Goal: Task Accomplishment & Management: Use online tool/utility

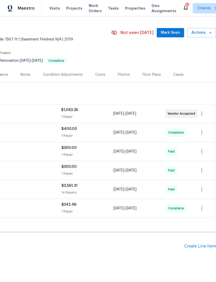
scroll to position [12, 77]
click at [196, 247] on div "Create Line Item" at bounding box center [201, 246] width 32 height 5
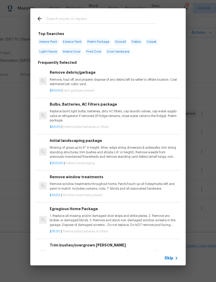
click at [132, 21] on input "text" at bounding box center [101, 20] width 110 height 8
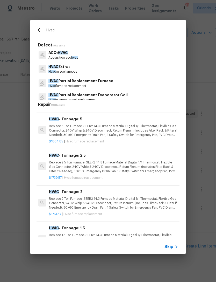
scroll to position [0, 0]
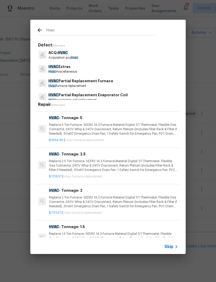
type input "Hvac"
click at [155, 67] on div "HVAC Extras Hvac miscellaneous" at bounding box center [108, 69] width 143 height 14
click at [155, 68] on div "HVAC Extras Hvac miscellaneous" at bounding box center [108, 69] width 143 height 14
click at [146, 70] on div "HVAC Extras Hvac miscellaneous" at bounding box center [108, 69] width 143 height 14
click at [69, 67] on p "HVAC Extras" at bounding box center [63, 66] width 29 height 5
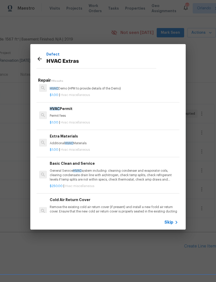
scroll to position [68, 0]
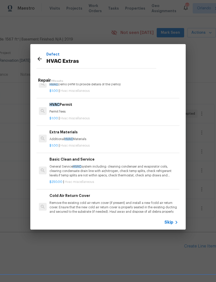
click at [149, 167] on p "General Service HVAC system including: cleaning condenser and evaporator coils,…" at bounding box center [114, 171] width 129 height 13
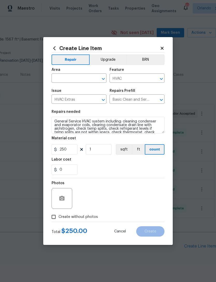
click at [77, 76] on input "text" at bounding box center [72, 79] width 40 height 8
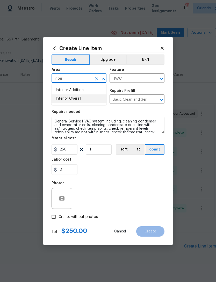
click at [84, 101] on li "Interior Overall" at bounding box center [79, 98] width 55 height 9
type input "Interior Overall"
click at [125, 172] on div "0" at bounding box center [108, 170] width 113 height 10
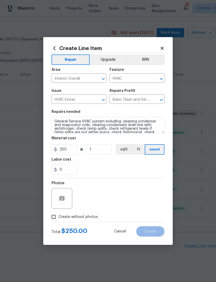
click at [54, 218] on input "Create without photos" at bounding box center [54, 217] width 10 height 10
checkbox input "true"
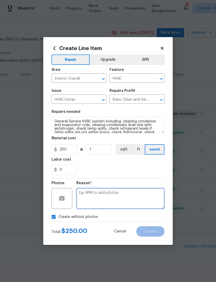
click at [149, 209] on textarea at bounding box center [121, 198] width 88 height 21
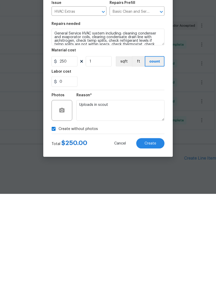
scroll to position [17, 0]
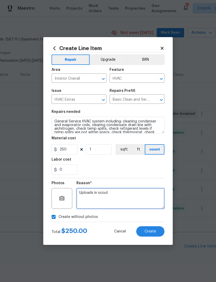
type textarea "Uploads in scout"
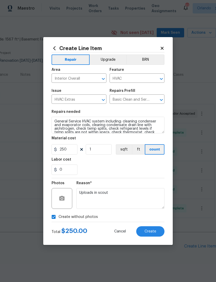
click at [158, 229] on button "Create" at bounding box center [151, 231] width 28 height 10
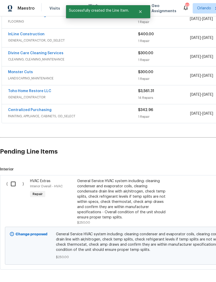
scroll to position [114, 0]
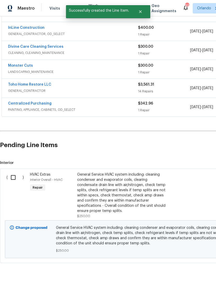
click at [12, 172] on input "checkbox" at bounding box center [15, 177] width 15 height 11
checkbox input "true"
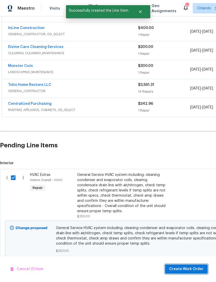
click at [185, 267] on span "Create Work Order" at bounding box center [186, 269] width 35 height 6
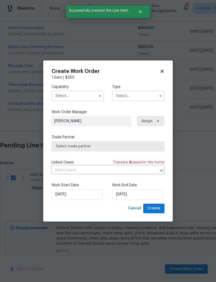
click at [83, 96] on input "text" at bounding box center [78, 96] width 52 height 10
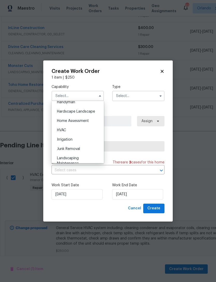
scroll to position [291, 0]
click at [87, 129] on div "HVAC" at bounding box center [78, 129] width 50 height 9
type input "HVAC"
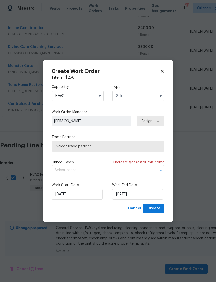
click at [145, 95] on input "text" at bounding box center [138, 96] width 52 height 10
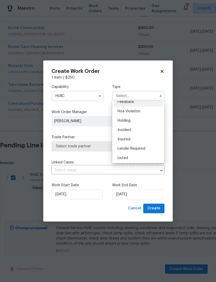
click at [139, 154] on div "Listed" at bounding box center [139, 157] width 50 height 9
type input "Listed"
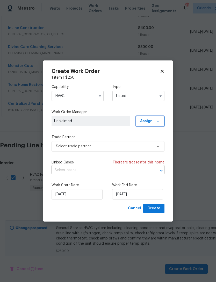
click at [155, 121] on span at bounding box center [158, 121] width 6 height 4
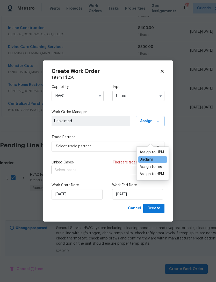
click at [121, 133] on div "Capability HVAC Type Listed Work Order Manager Unclaimed Assign Trade Partner S…" at bounding box center [108, 142] width 113 height 124
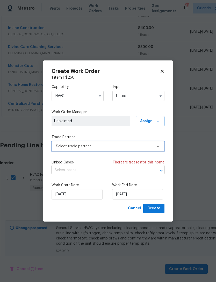
click at [125, 146] on span "Select trade partner" at bounding box center [104, 146] width 97 height 5
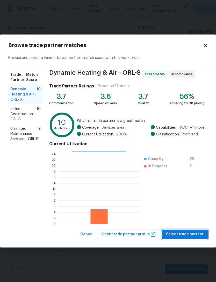
click at [188, 234] on span "Select trade partner" at bounding box center [185, 234] width 38 height 6
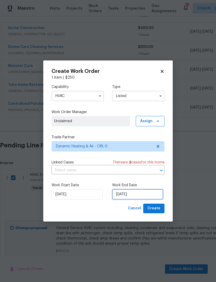
click at [145, 194] on input "[DATE]" at bounding box center [137, 194] width 51 height 10
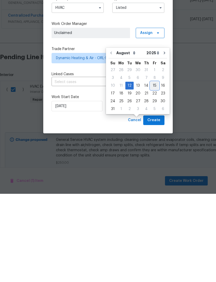
click at [151, 170] on div "15" at bounding box center [155, 173] width 8 height 7
type input "[DATE]"
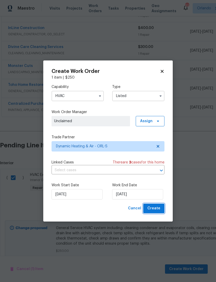
click at [158, 208] on span "Create" at bounding box center [154, 208] width 13 height 6
checkbox input "false"
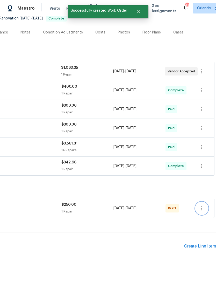
click at [205, 205] on icon "button" at bounding box center [202, 208] width 6 height 6
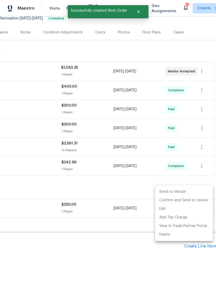
click at [188, 192] on li "Send to Vendor" at bounding box center [184, 192] width 58 height 9
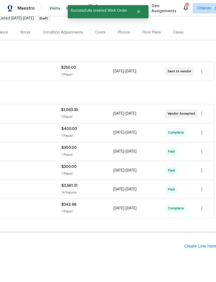
click at [136, 238] on h2 "Pending Line Items" at bounding box center [53, 246] width 261 height 24
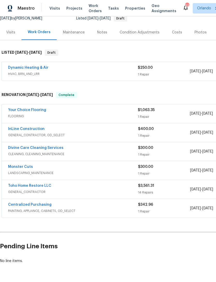
scroll to position [54, 0]
